Goal: Information Seeking & Learning: Learn about a topic

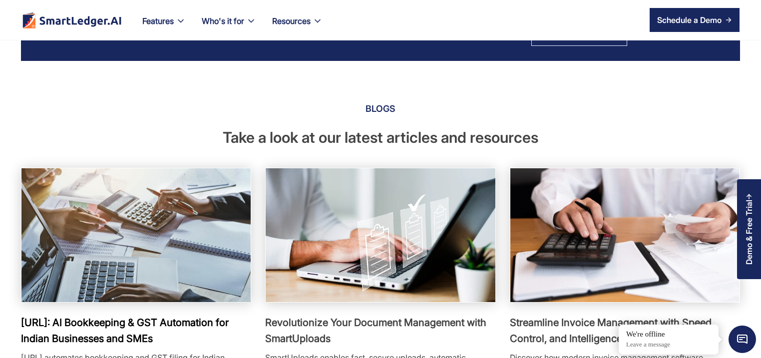
scroll to position [1773, 0]
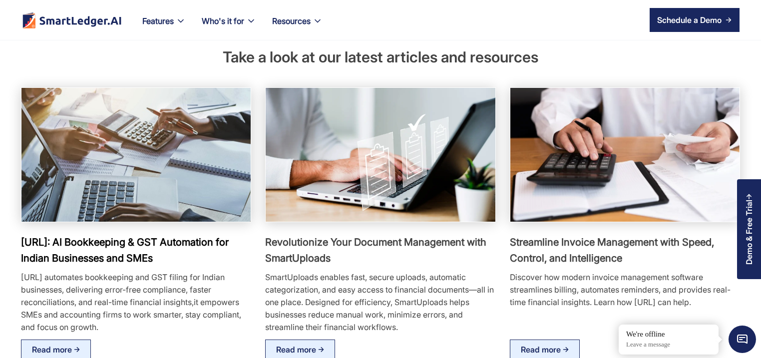
click at [168, 152] on img at bounding box center [136, 154] width 252 height 147
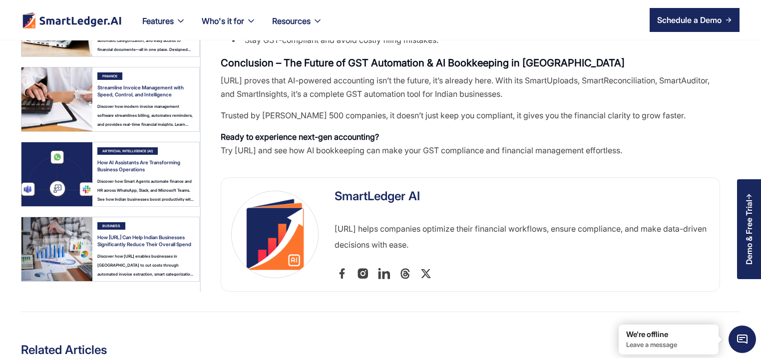
scroll to position [1533, 0]
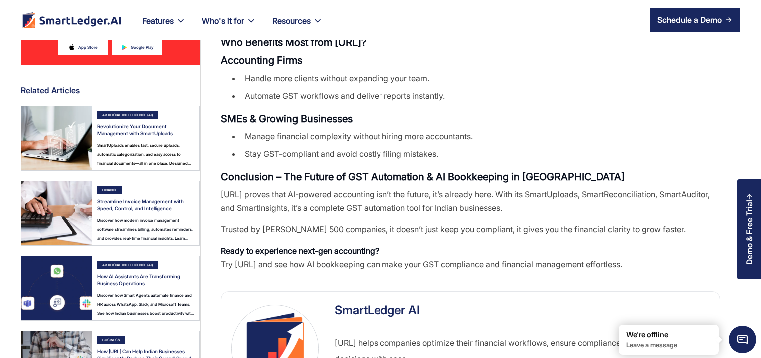
click at [40, 131] on img at bounding box center [56, 138] width 71 height 64
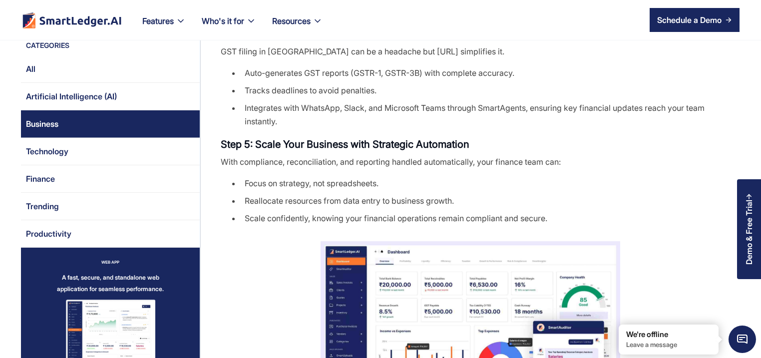
scroll to position [815, 0]
